Goal: Information Seeking & Learning: Learn about a topic

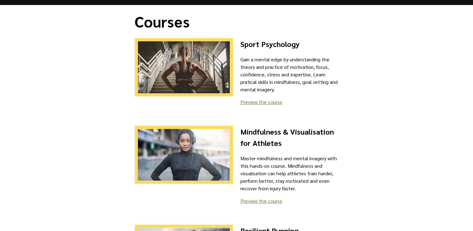
scroll to position [19, 0]
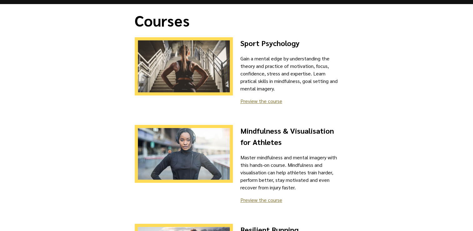
click at [248, 199] on link "Preview the course" at bounding box center [261, 199] width 42 height 7
